Goal: Information Seeking & Learning: Learn about a topic

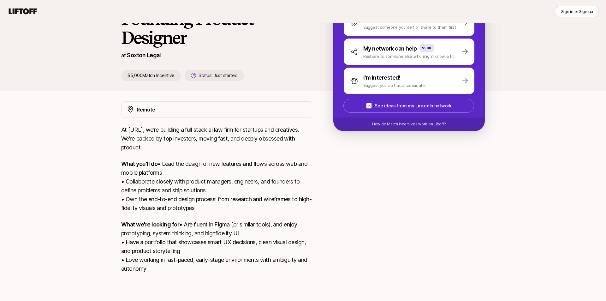
scroll to position [98, 0]
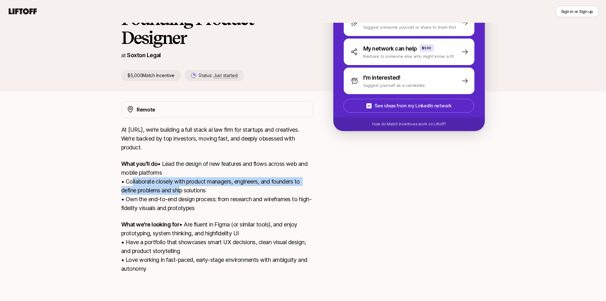
drag, startPoint x: 130, startPoint y: 167, endPoint x: 196, endPoint y: 185, distance: 68.9
click at [196, 185] on p "What you'll do • Lead the design of new features and flows across web and mobil…" at bounding box center [217, 185] width 192 height 53
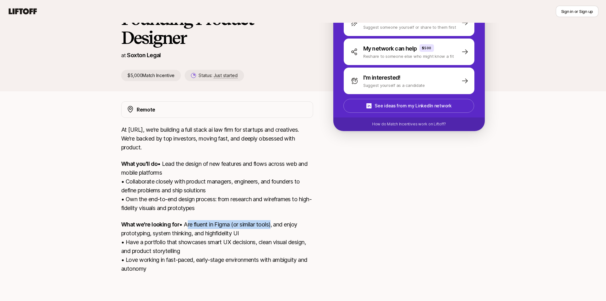
drag, startPoint x: 126, startPoint y: 218, endPoint x: 217, endPoint y: 222, distance: 91.3
click at [217, 222] on p "What we're looking for • Are fluent in Figma (or similar tools), and enjoy prot…" at bounding box center [217, 246] width 192 height 53
click at [217, 229] on p "What we're looking for • Are fluent in Figma (or similar tools), and enjoy prot…" at bounding box center [217, 246] width 192 height 53
drag, startPoint x: 204, startPoint y: 229, endPoint x: 122, endPoint y: 214, distance: 83.5
click at [122, 214] on div "Remote At [URL], we’re building a full stack ai law firm for startups and creat…" at bounding box center [303, 190] width 379 height 179
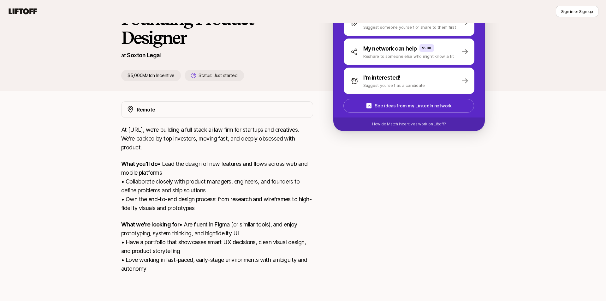
click at [122, 220] on p "What we're looking for • Are fluent in Figma (or similar tools), and enjoy prot…" at bounding box center [217, 246] width 192 height 53
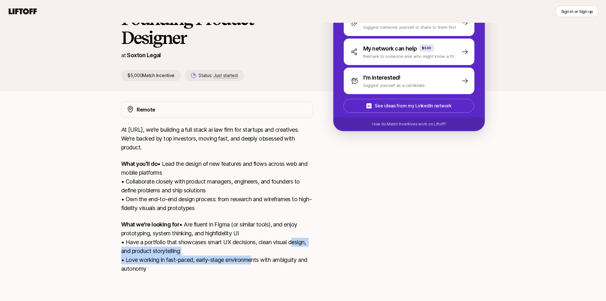
drag, startPoint x: 122, startPoint y: 244, endPoint x: 253, endPoint y: 255, distance: 131.5
click at [253, 255] on p "What we're looking for • Are fluent in Figma (or similar tools), and enjoy prot…" at bounding box center [217, 246] width 192 height 53
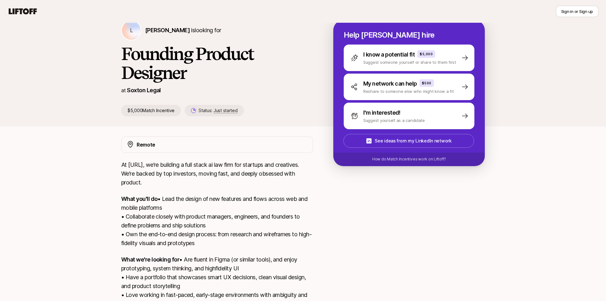
scroll to position [24, 0]
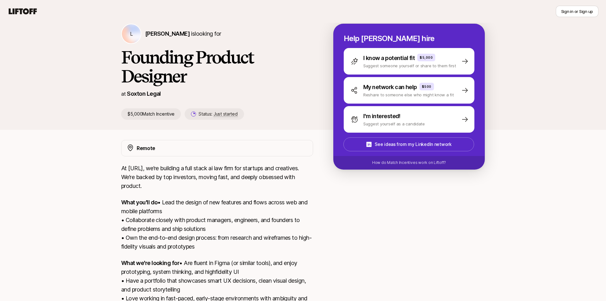
click at [29, 13] on icon at bounding box center [23, 11] width 28 height 6
click at [28, 11] on icon at bounding box center [23, 11] width 30 height 9
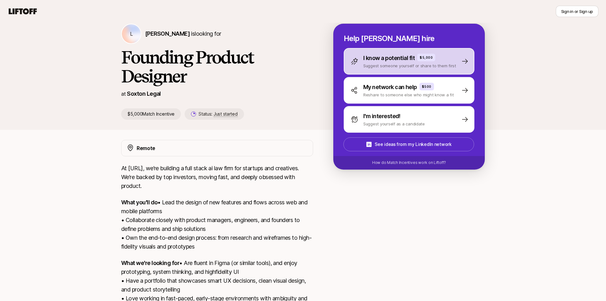
click at [429, 69] on p "Suggest someone yourself or share to them first" at bounding box center [409, 65] width 93 height 6
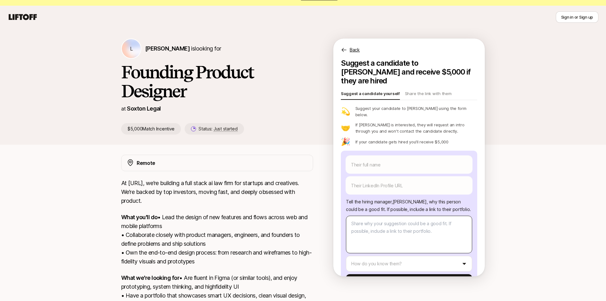
scroll to position [9, 0]
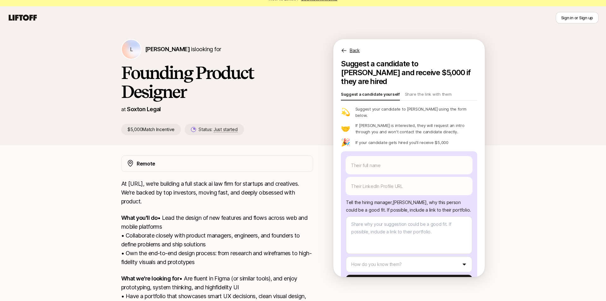
click at [555, 198] on div "[PERSON_NAME] is looking for Founding Product Designer at Soxton Legal $5,000 M…" at bounding box center [303, 189] width 606 height 321
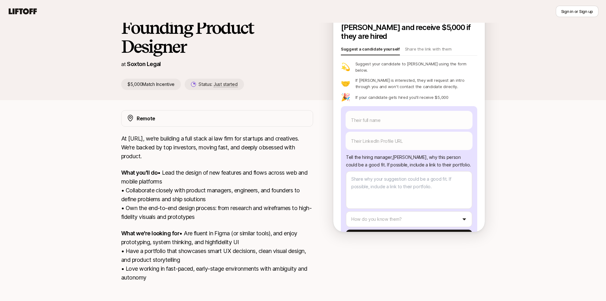
scroll to position [66, 0]
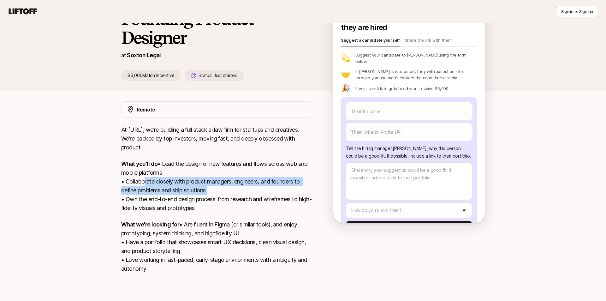
drag, startPoint x: 142, startPoint y: 200, endPoint x: 232, endPoint y: 212, distance: 90.7
click at [232, 212] on p "What you'll do • Lead the design of new features and flows across web and mobil…" at bounding box center [217, 185] width 192 height 53
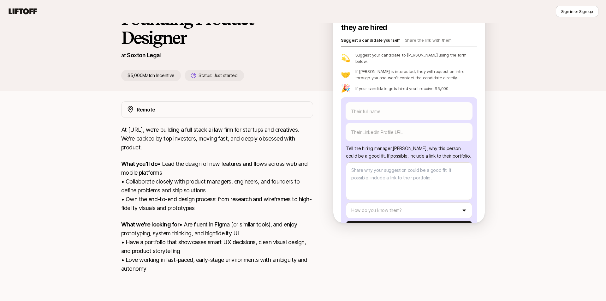
scroll to position [98, 0]
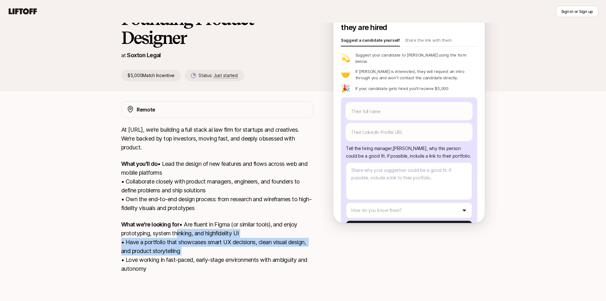
drag, startPoint x: 126, startPoint y: 233, endPoint x: 249, endPoint y: 246, distance: 123.7
click at [249, 246] on p "What we're looking for • Are fluent in Figma (or similar tools), and enjoy prot…" at bounding box center [217, 246] width 192 height 53
drag, startPoint x: 225, startPoint y: 248, endPoint x: 116, endPoint y: 219, distance: 113.2
click at [116, 219] on div "Remote At [URL], we’re building a full stack ai law firm for startups and creat…" at bounding box center [303, 190] width 379 height 179
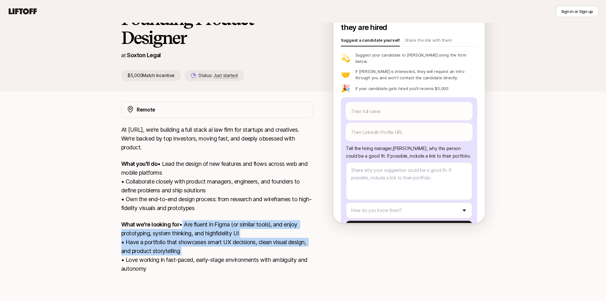
click at [116, 219] on div "Remote At [URL], we’re building a full stack ai law firm for startups and creat…" at bounding box center [303, 190] width 379 height 179
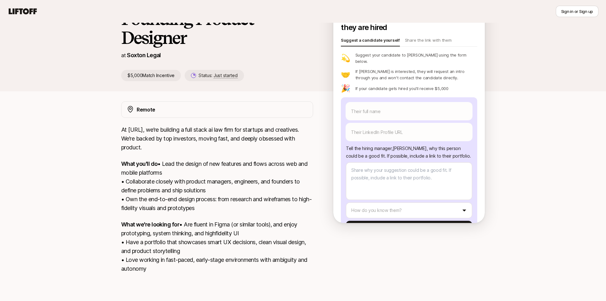
click at [572, 125] on div "[PERSON_NAME] is looking for Founding Product Designer at Soxton Legal $5,000 M…" at bounding box center [303, 135] width 606 height 321
